Goal: Communication & Community: Participate in discussion

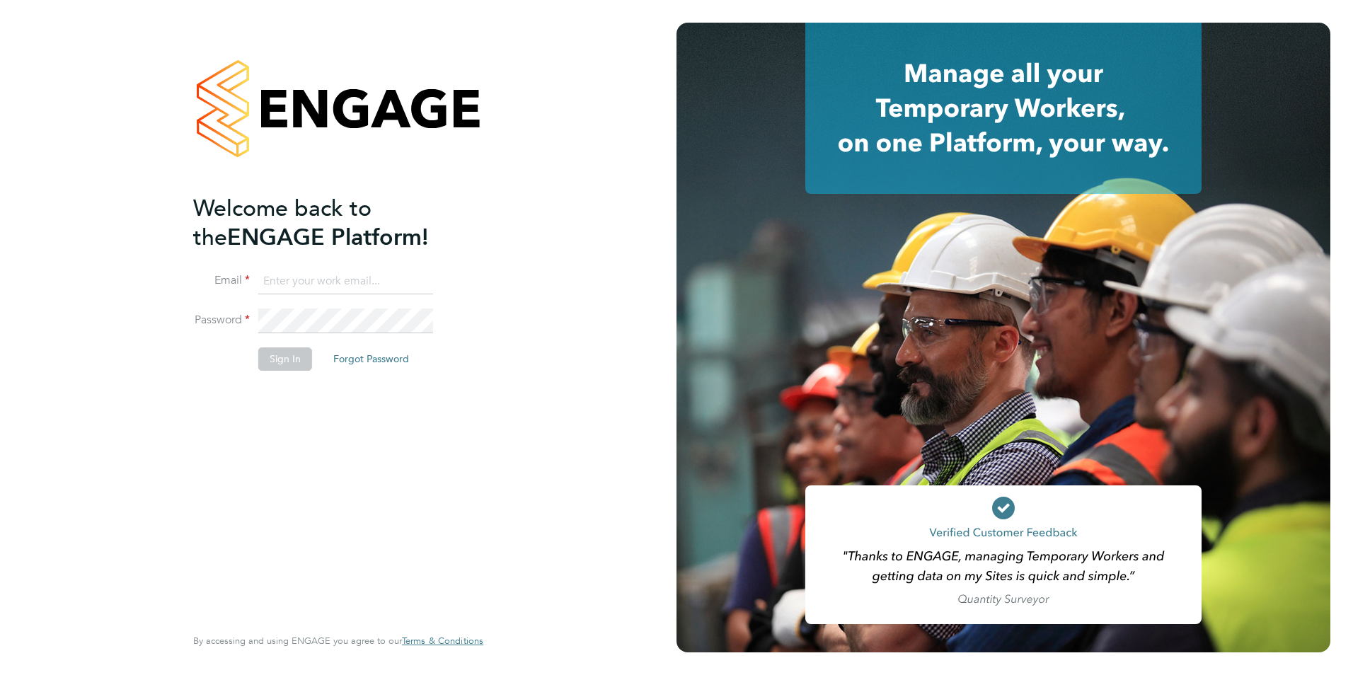
type input "shaun.white@linsco.com"
click at [264, 355] on button "Sign In" at bounding box center [285, 358] width 54 height 23
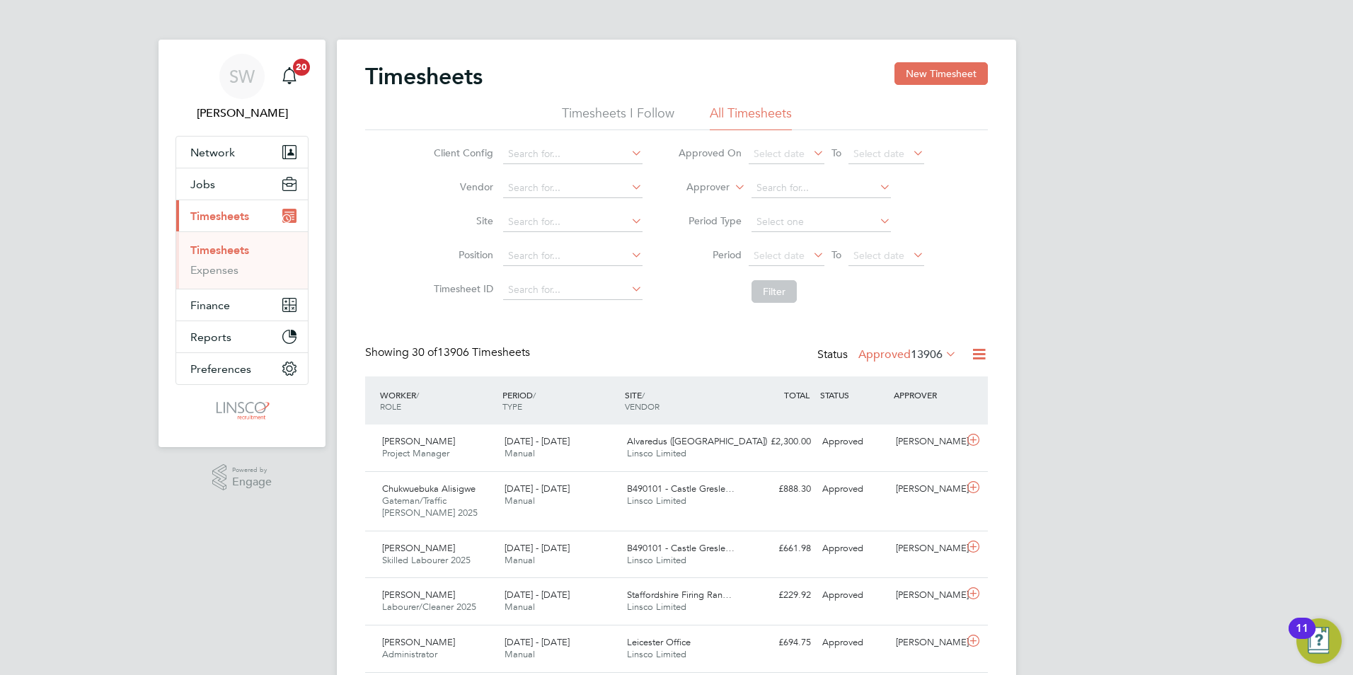
click at [234, 252] on link "Timesheets" at bounding box center [219, 249] width 59 height 13
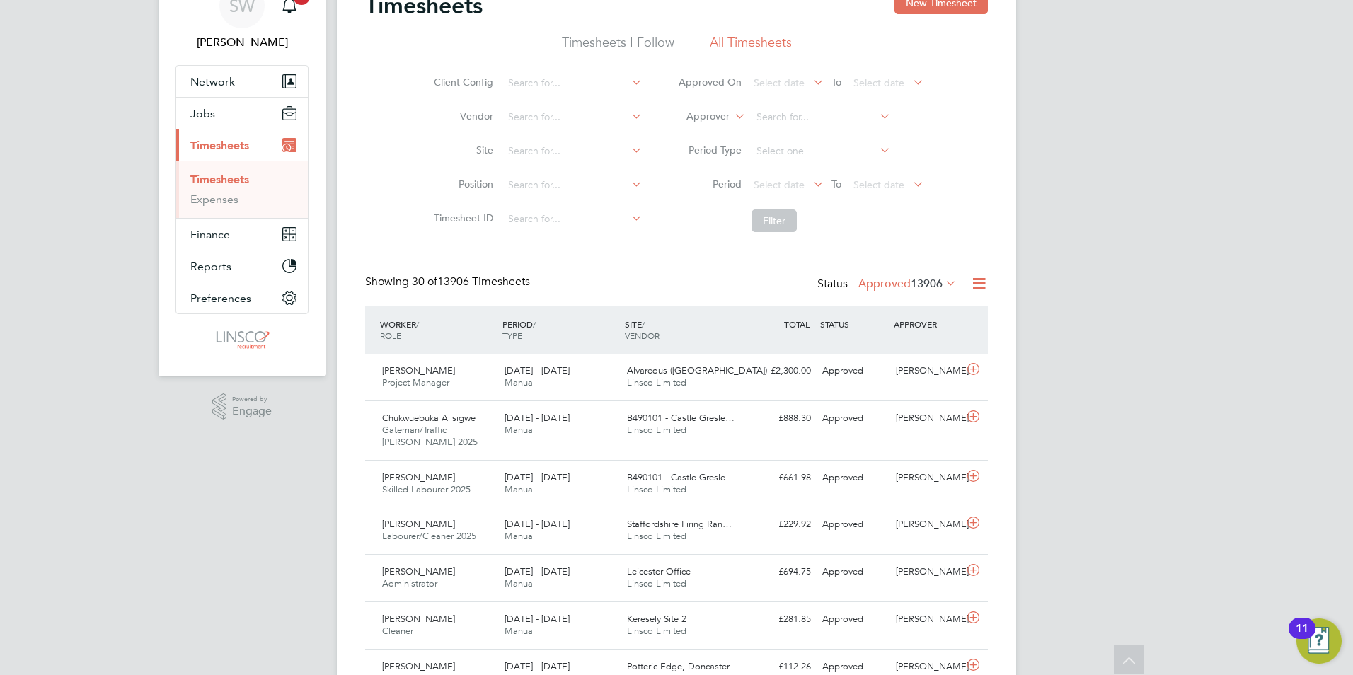
click at [239, 183] on link "Timesheets" at bounding box center [219, 179] width 59 height 13
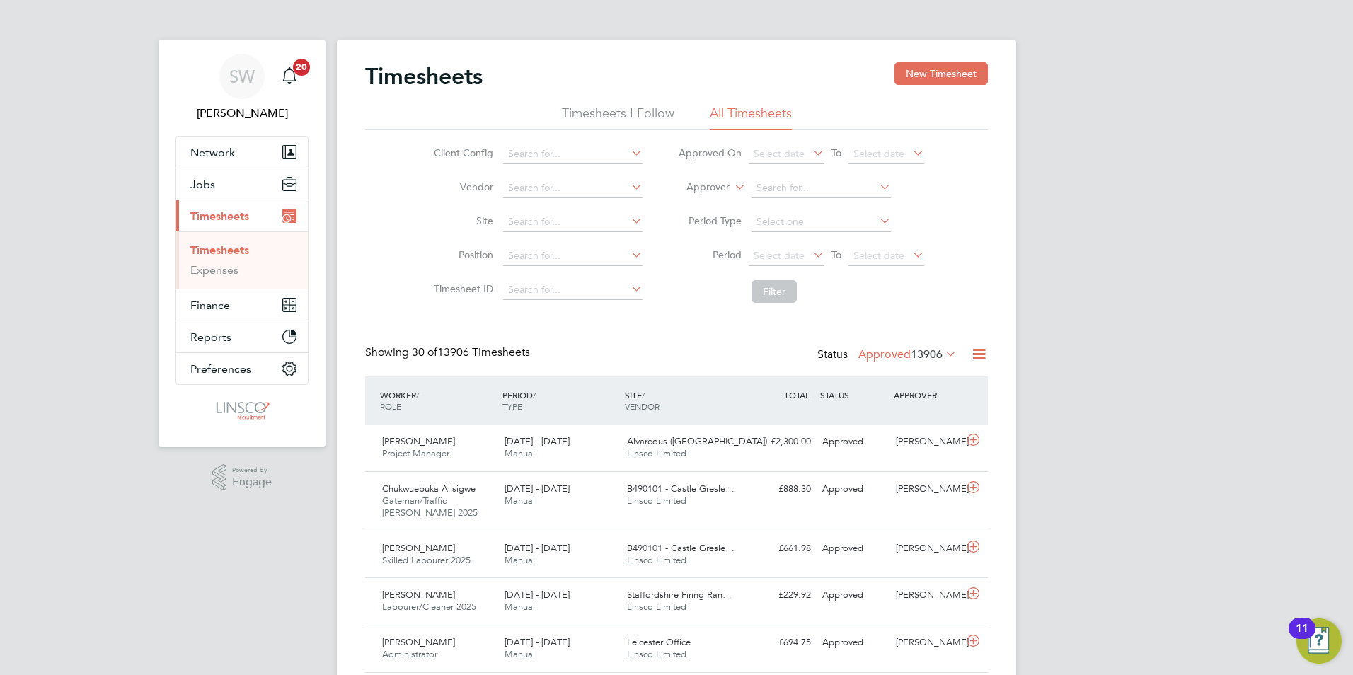
click at [884, 357] on label "Approved 13906" at bounding box center [907, 354] width 98 height 14
click at [892, 416] on li "Submitted" at bounding box center [883, 420] width 65 height 20
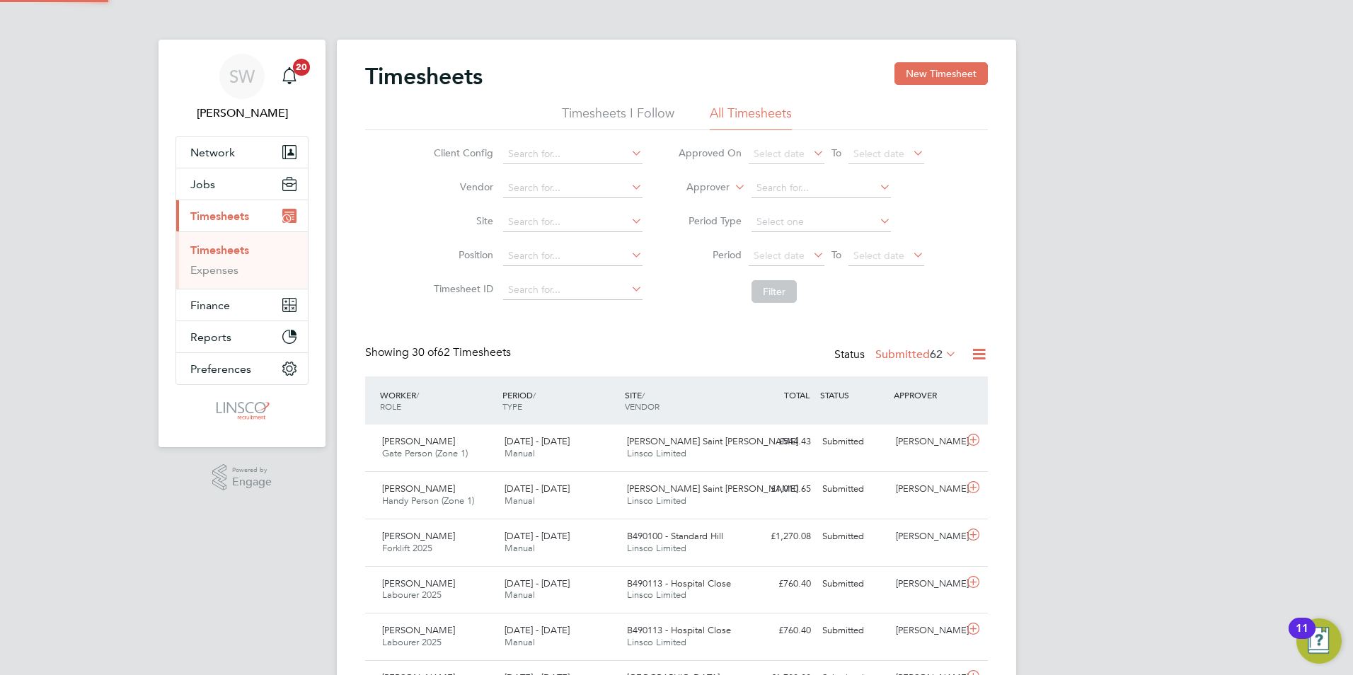
scroll to position [36, 123]
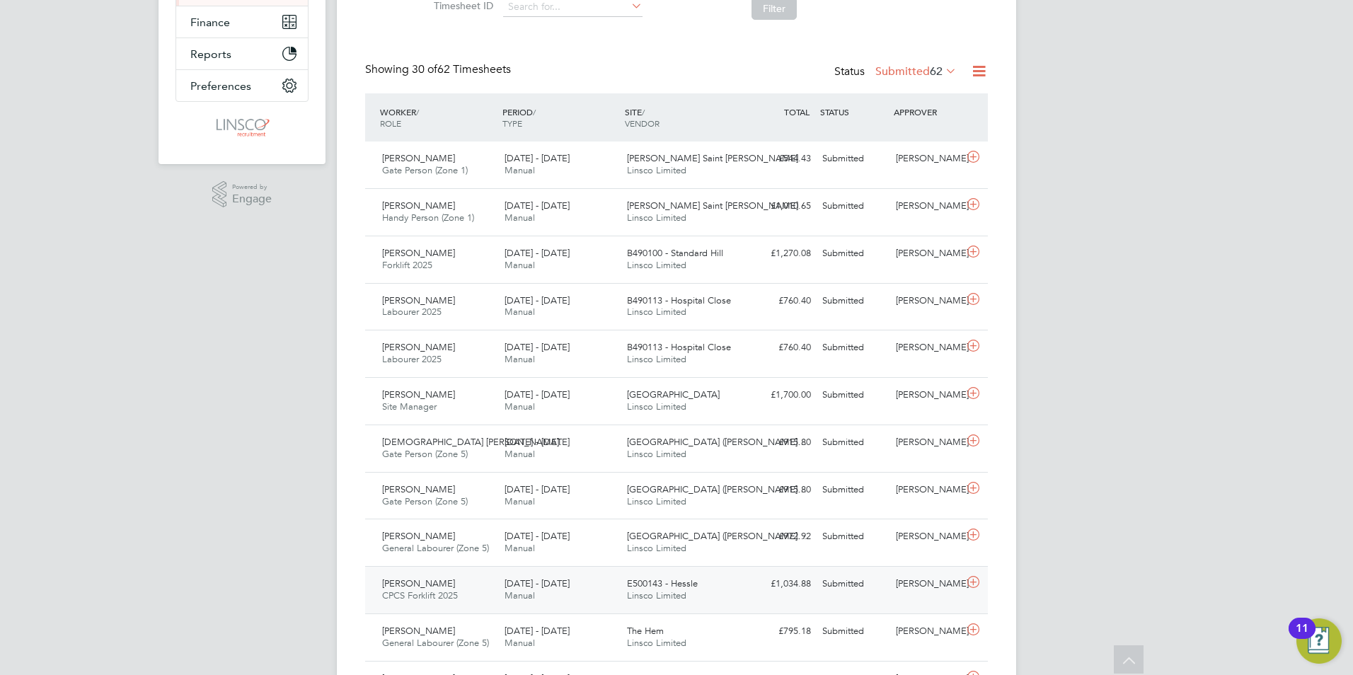
click at [468, 582] on div "Christopher Scarah CPCS Forklift 2025 20 - 26 Sep 2025" at bounding box center [437, 589] width 122 height 35
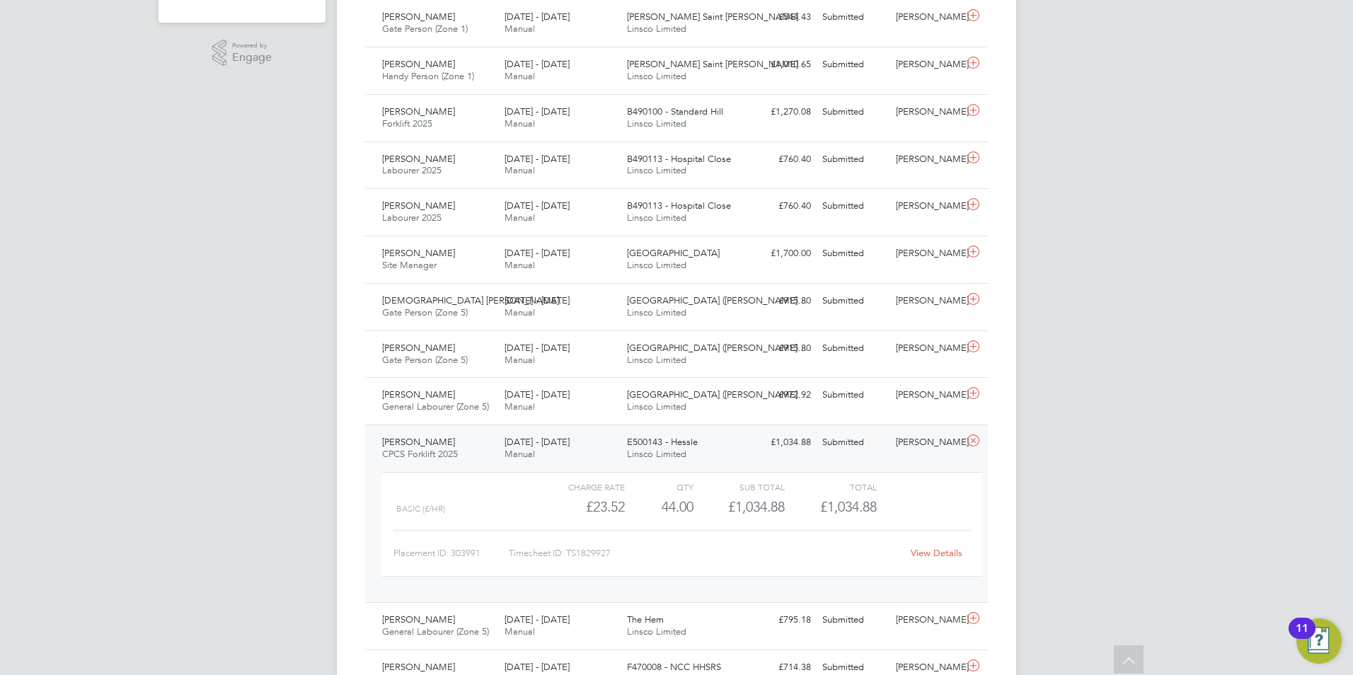
click at [940, 551] on link "View Details" at bounding box center [937, 553] width 52 height 12
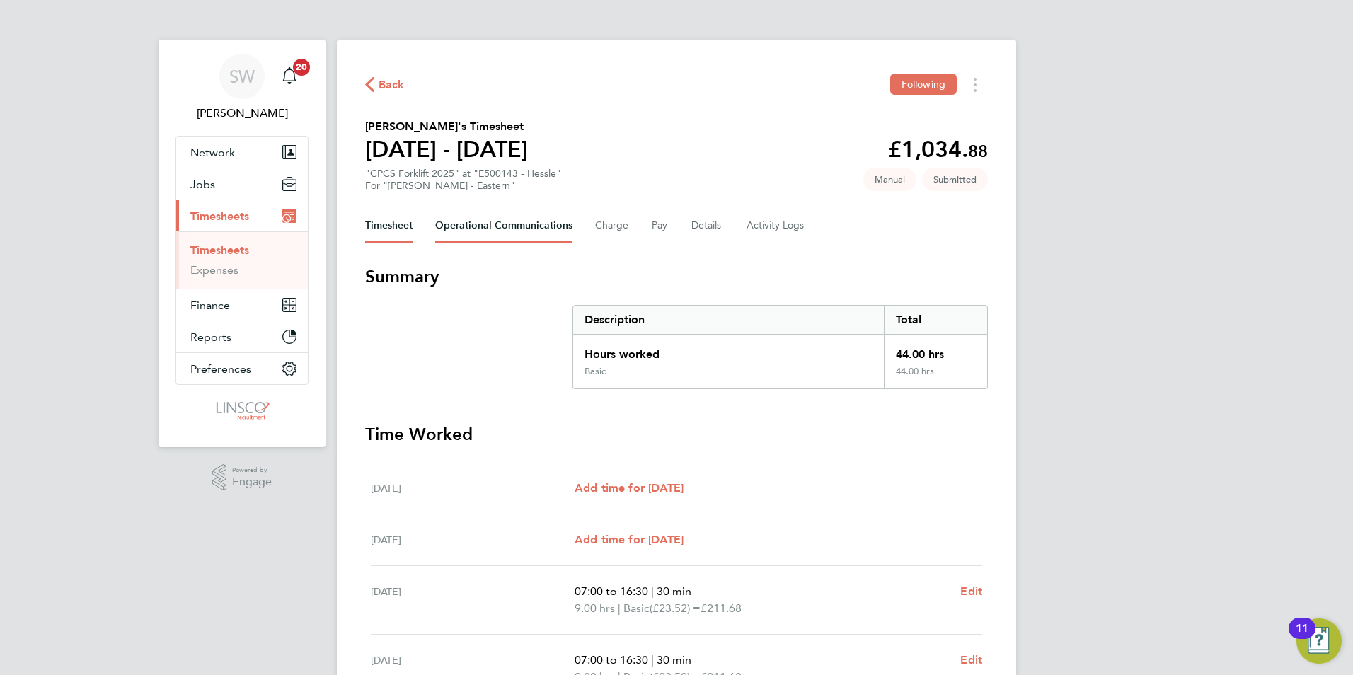
click at [478, 217] on Communications-tab "Operational Communications" at bounding box center [503, 226] width 137 height 34
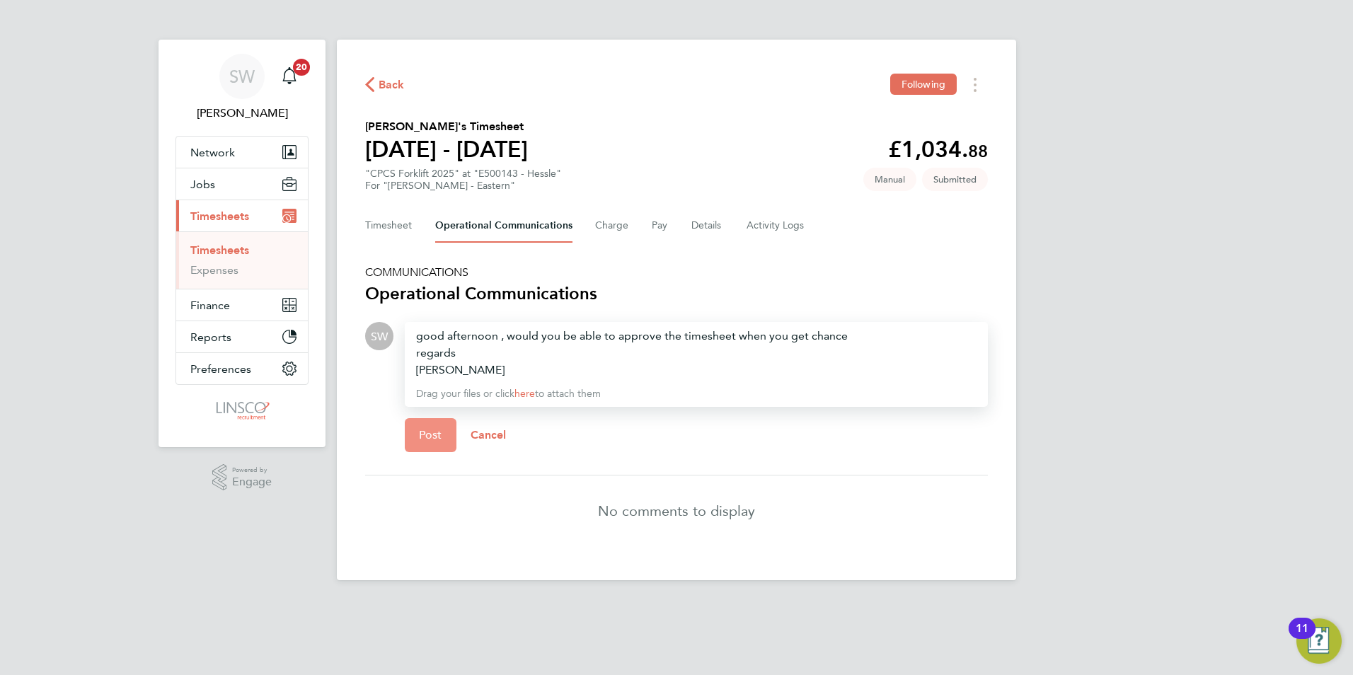
click at [430, 437] on span "Post" at bounding box center [430, 435] width 23 height 14
